Goal: Find specific page/section: Find specific page/section

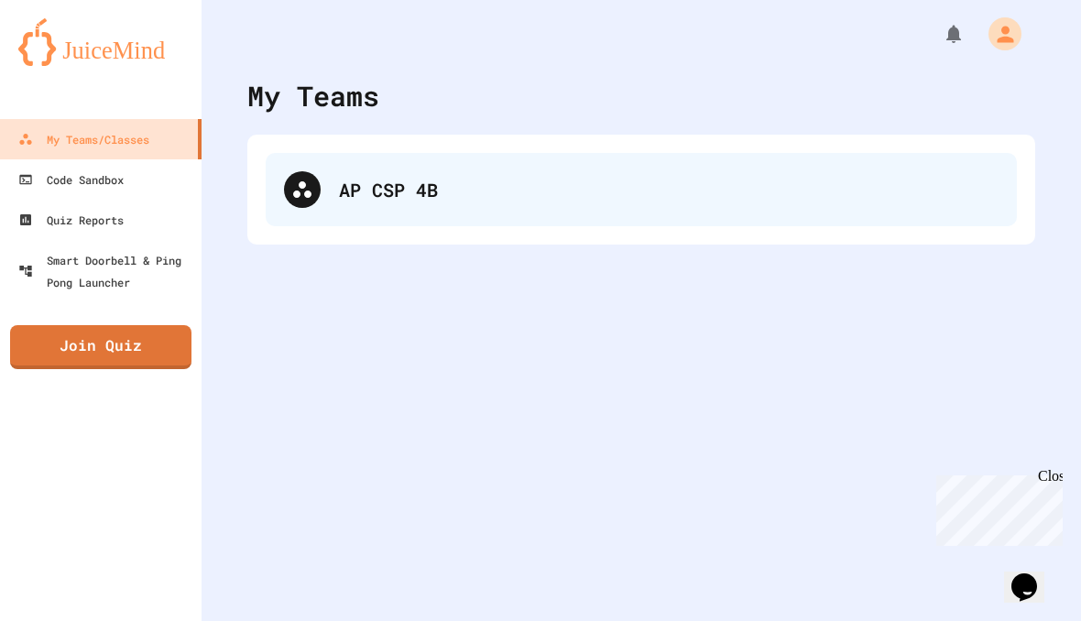
click at [490, 190] on div "AP CSP 4B" at bounding box center [669, 189] width 660 height 27
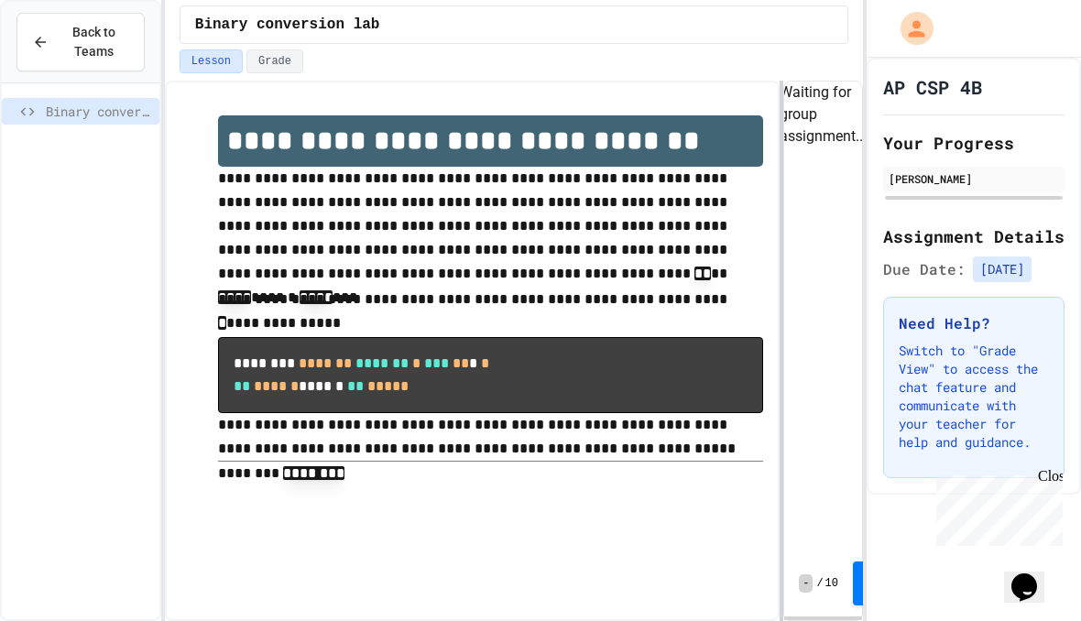
click at [783, 326] on div "**********" at bounding box center [514, 351] width 698 height 541
